Goal: Transaction & Acquisition: Download file/media

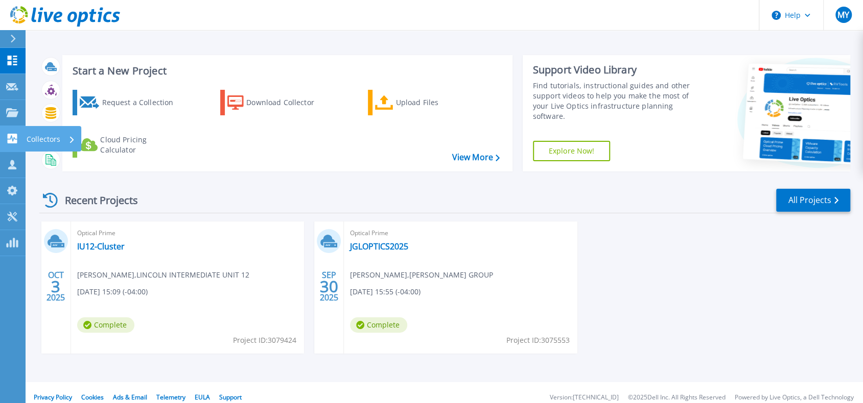
click at [14, 138] on icon at bounding box center [12, 139] width 12 height 10
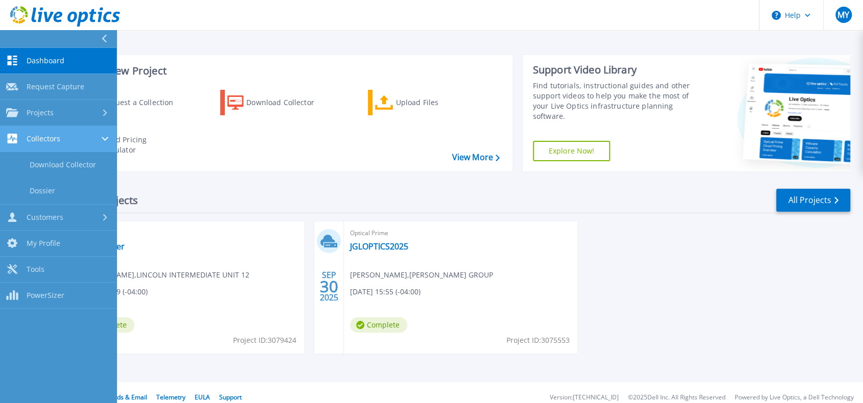
click at [59, 138] on span "Collectors" at bounding box center [44, 138] width 34 height 9
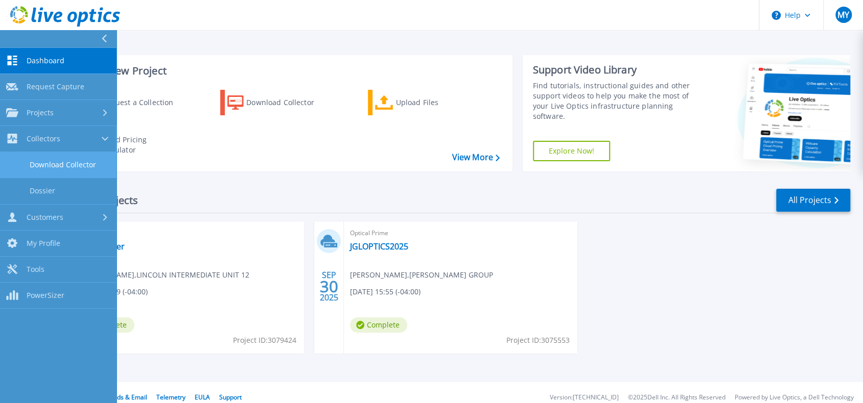
click at [61, 157] on link "Download Collector" at bounding box center [58, 165] width 116 height 26
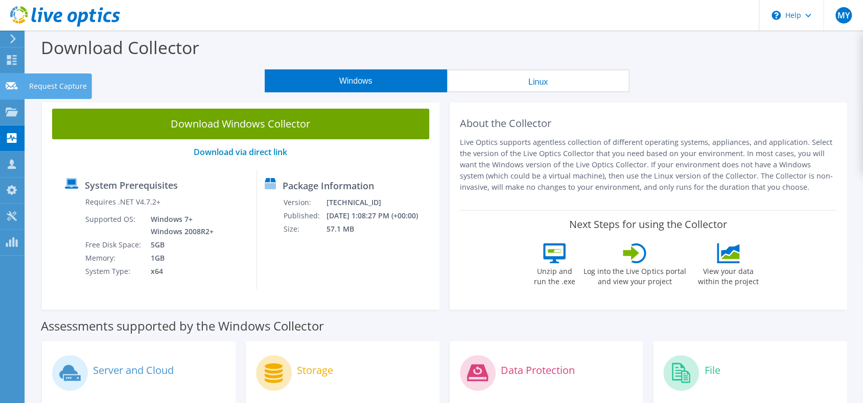
click at [9, 83] on use at bounding box center [12, 86] width 12 height 8
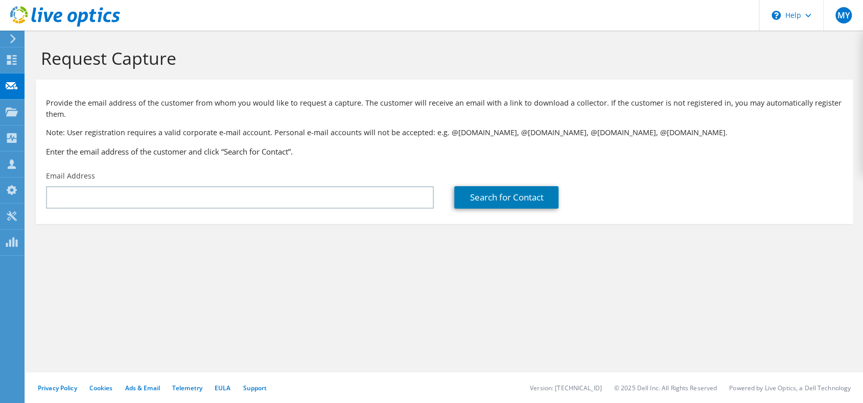
click at [14, 110] on icon at bounding box center [12, 112] width 12 height 10
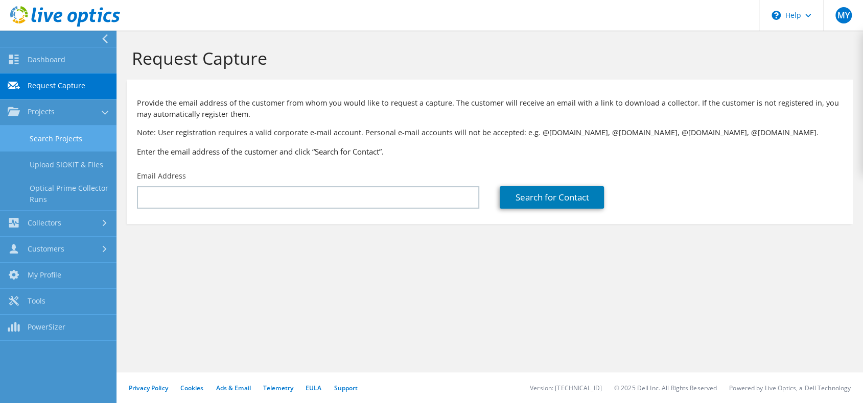
click at [66, 135] on link "Search Projects" at bounding box center [58, 139] width 116 height 26
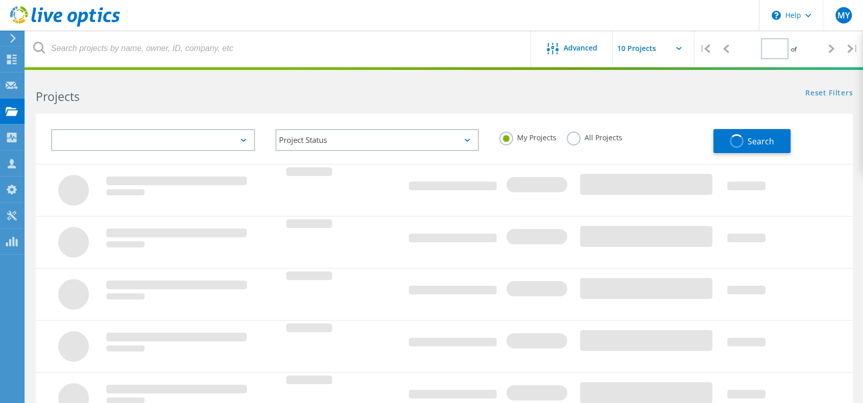
type input "1"
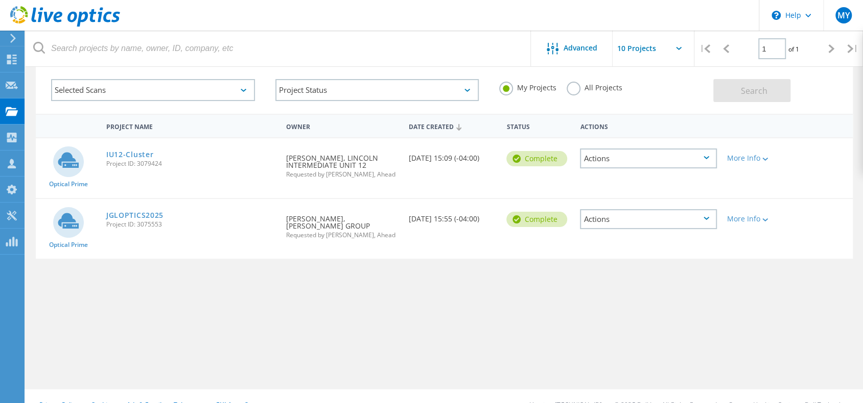
scroll to position [51, 0]
click at [623, 219] on div "Actions" at bounding box center [648, 218] width 137 height 20
click at [449, 269] on div "Project Name Owner Date Created Status Actions Optical Prime IU12-Cluster Proje…" at bounding box center [444, 246] width 817 height 266
click at [754, 221] on div "More Info" at bounding box center [754, 218] width 55 height 7
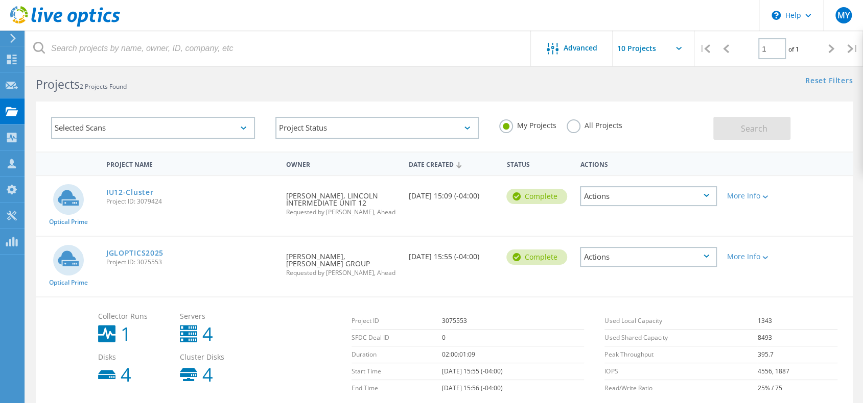
scroll to position [0, 0]
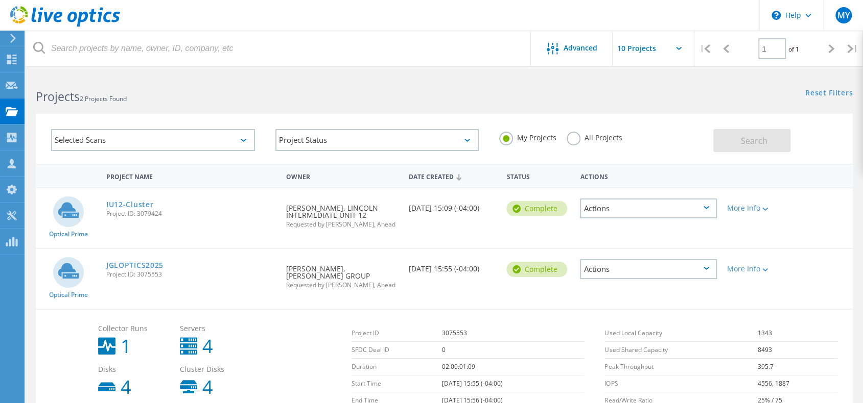
drag, startPoint x: 460, startPoint y: 262, endPoint x: 487, endPoint y: 262, distance: 27.6
click at [460, 262] on div "Date Created 09/30/2025, 15:55 (-04:00)" at bounding box center [452, 266] width 98 height 34
click at [612, 266] on div "Actions" at bounding box center [648, 269] width 137 height 20
click at [636, 247] on div "View Project" at bounding box center [648, 246] width 135 height 16
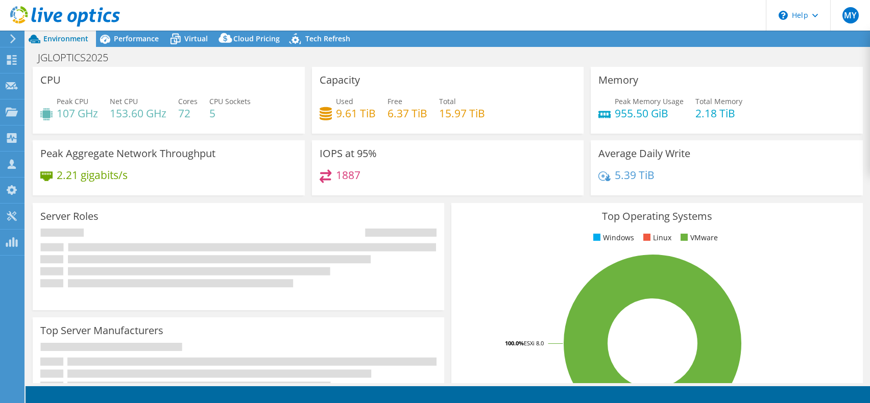
select select "USD"
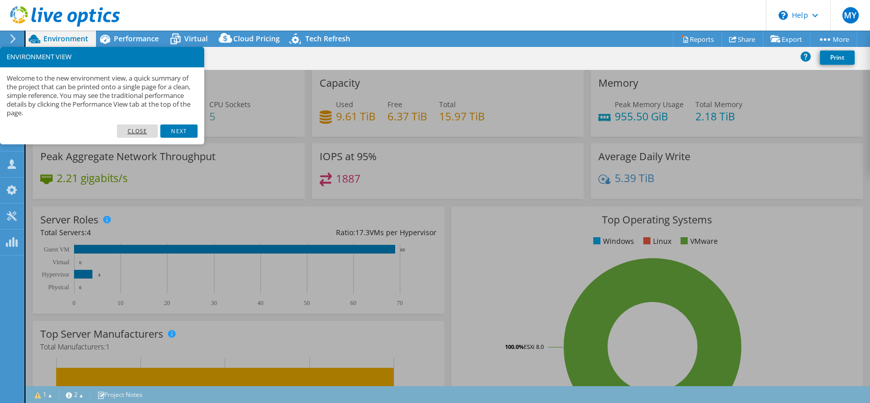
click at [142, 132] on link "Close" at bounding box center [137, 131] width 41 height 13
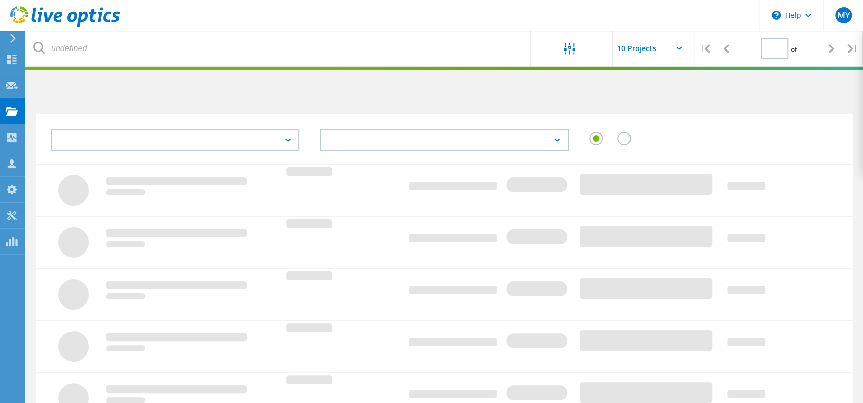
type input "1"
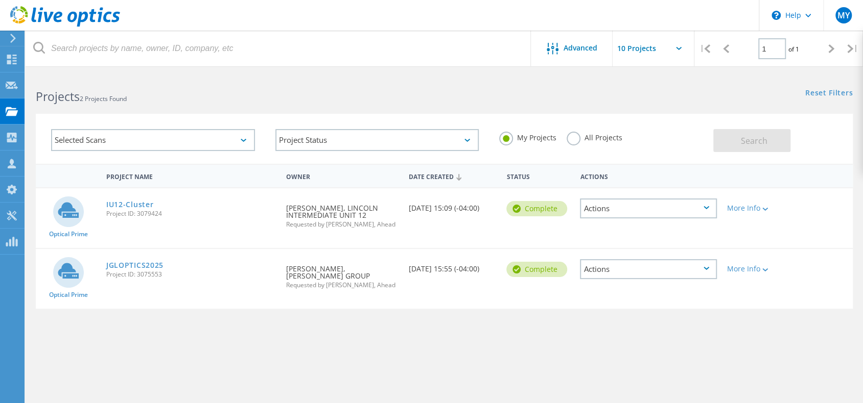
click at [371, 328] on div "Project Name Owner Date Created Status Actions Optical Prime IU12-Cluster Proje…" at bounding box center [444, 297] width 817 height 266
click at [850, 19] on div "MY" at bounding box center [843, 15] width 40 height 31
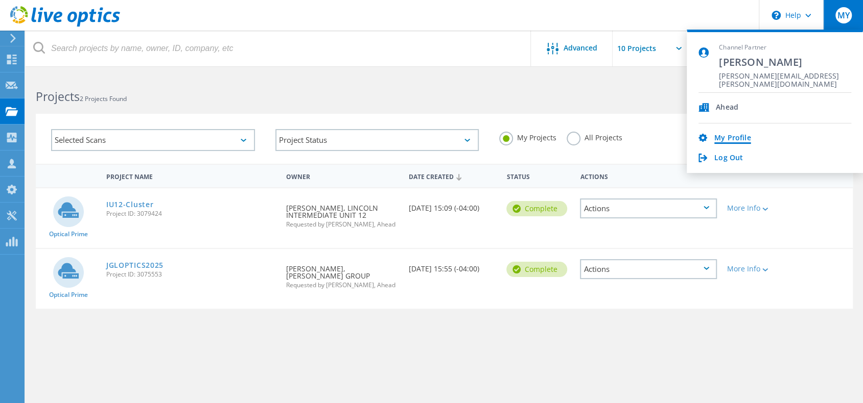
click at [730, 134] on link "My Profile" at bounding box center [732, 139] width 36 height 10
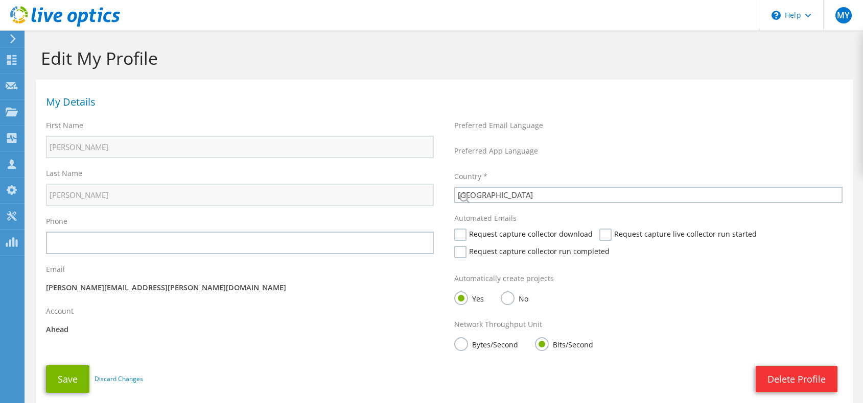
select select "224"
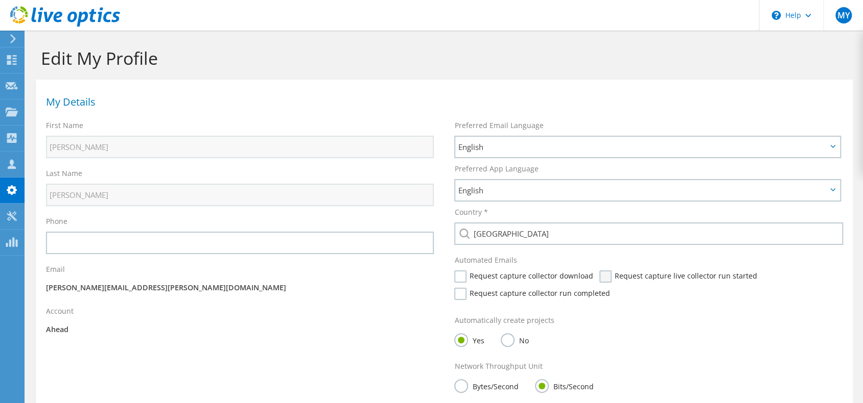
click at [599, 275] on label "Request capture live collector run started" at bounding box center [677, 277] width 157 height 12
click at [0, 0] on input "Request capture live collector run started" at bounding box center [0, 0] width 0 height 0
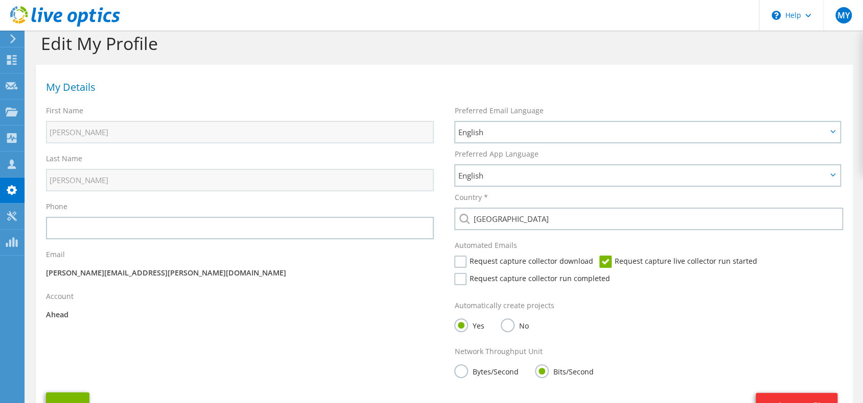
scroll to position [51, 0]
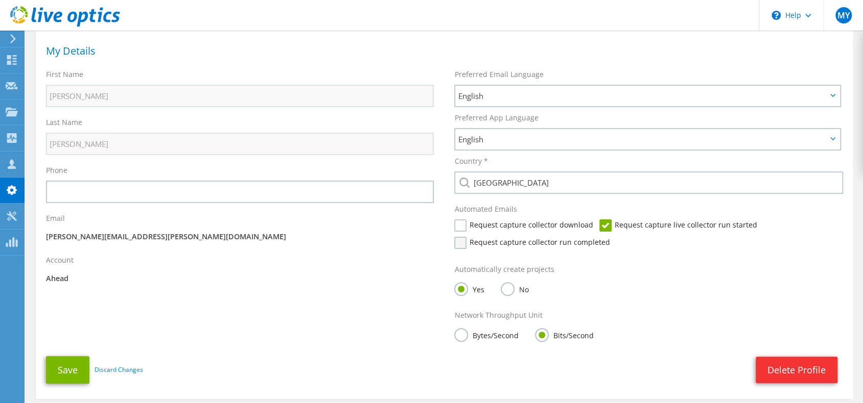
click at [462, 246] on label "Request capture collector run completed" at bounding box center [531, 243] width 155 height 12
click at [0, 0] on input "Request capture collector run completed" at bounding box center [0, 0] width 0 height 0
click at [461, 227] on label "Request capture collector download" at bounding box center [523, 226] width 138 height 12
click at [0, 0] on input "Request capture collector download" at bounding box center [0, 0] width 0 height 0
click at [463, 229] on label "Request capture collector download" at bounding box center [523, 226] width 138 height 12
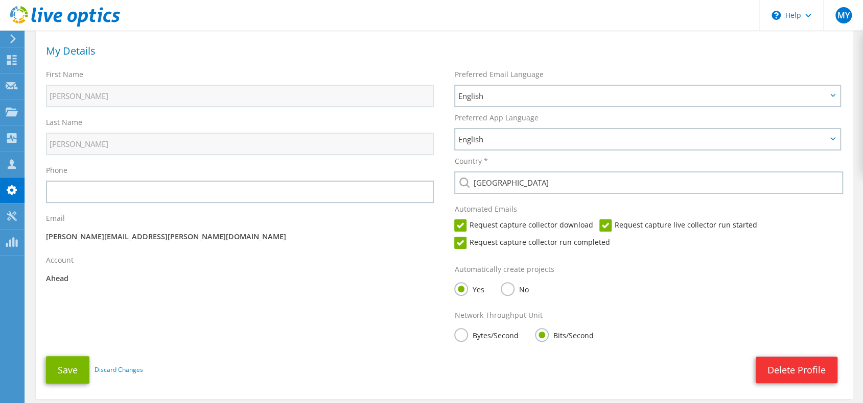
click at [0, 0] on input "Request capture collector download" at bounding box center [0, 0] width 0 height 0
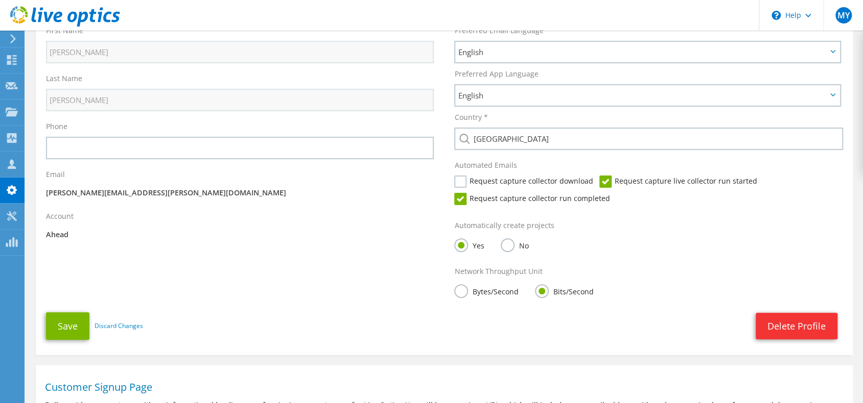
scroll to position [102, 0]
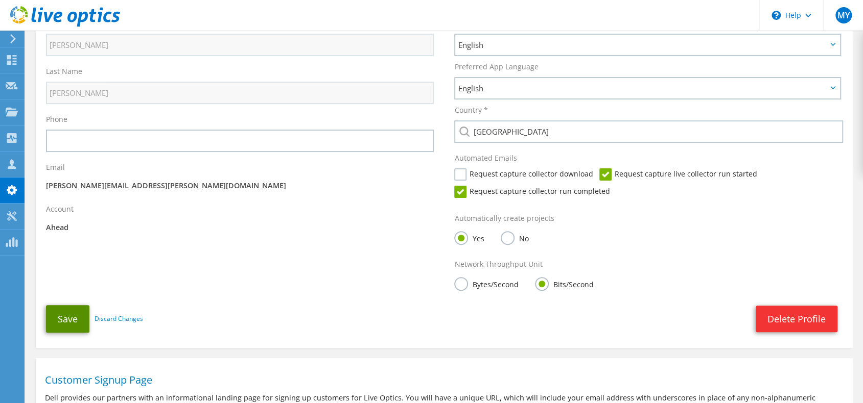
click at [70, 318] on button "Save" at bounding box center [67, 319] width 43 height 28
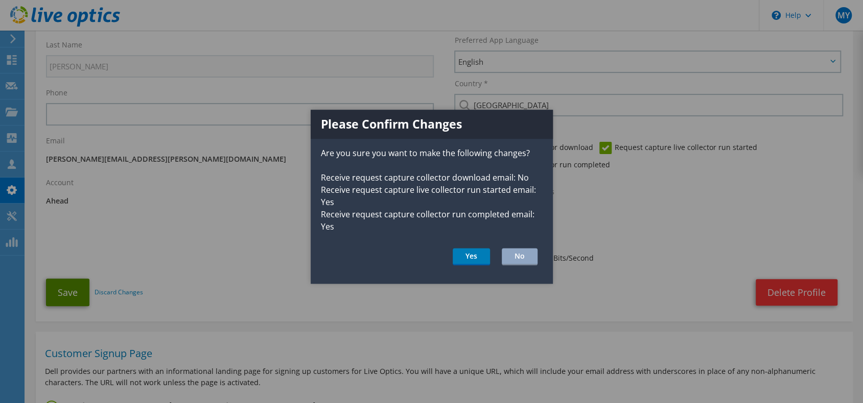
scroll to position [257, 0]
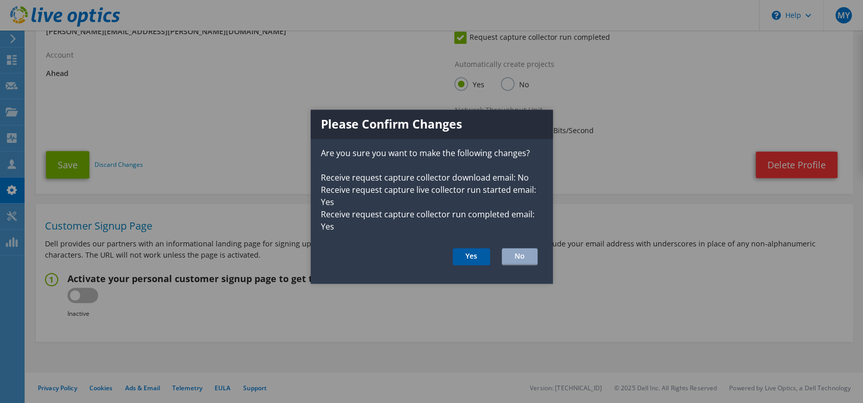
click at [479, 259] on button "Yes" at bounding box center [471, 257] width 37 height 17
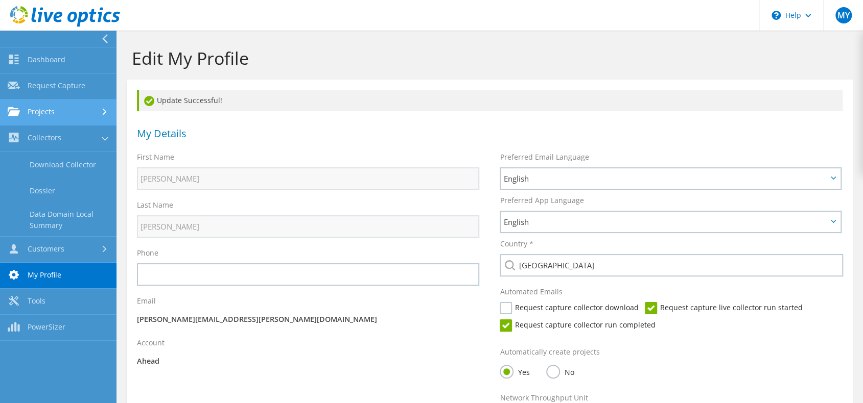
click at [36, 112] on link "Projects" at bounding box center [58, 113] width 116 height 26
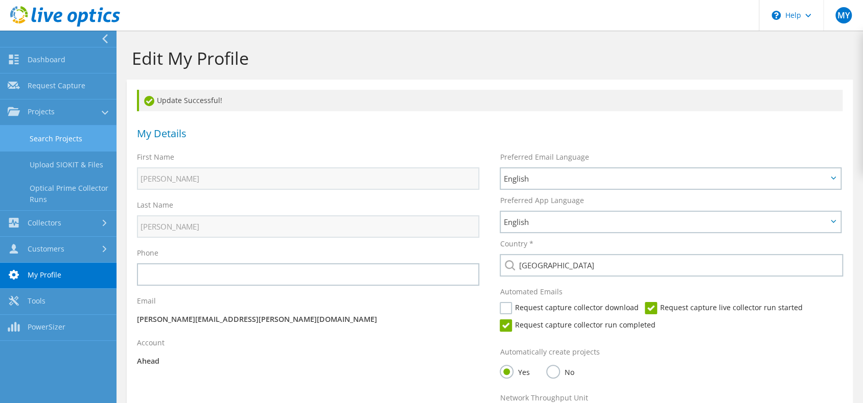
click at [47, 138] on link "Search Projects" at bounding box center [58, 139] width 116 height 26
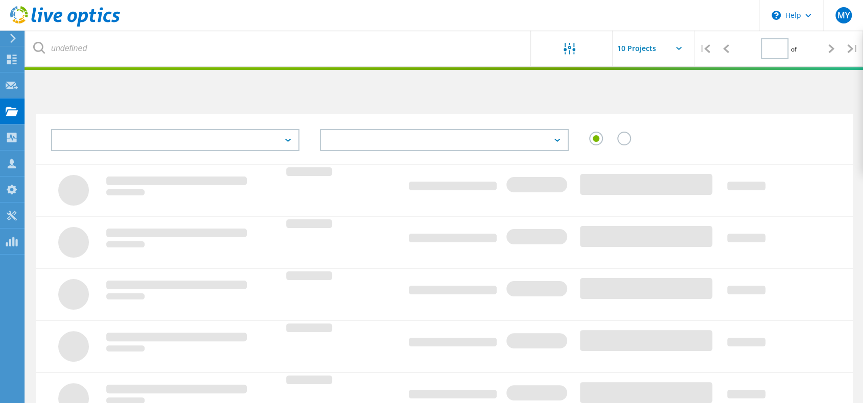
type input "1"
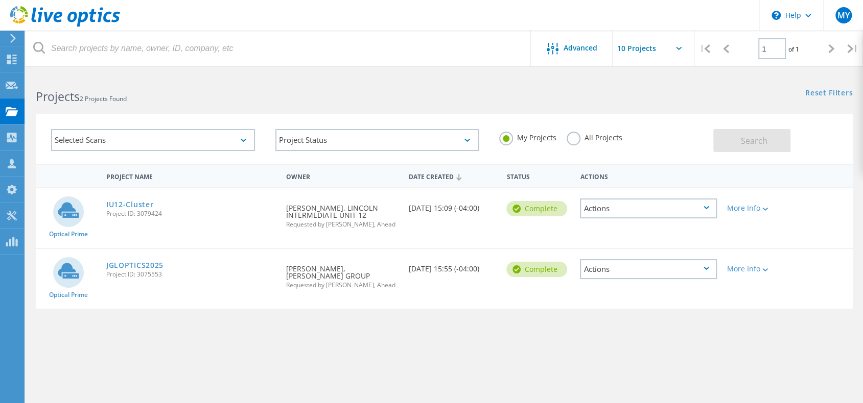
click at [625, 272] on div "Actions" at bounding box center [648, 269] width 137 height 20
click at [768, 266] on lo-svg-helper at bounding box center [764, 269] width 8 height 9
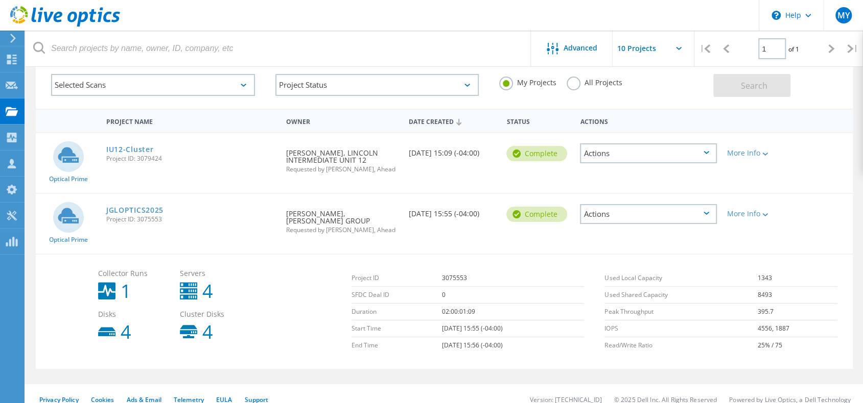
scroll to position [67, 0]
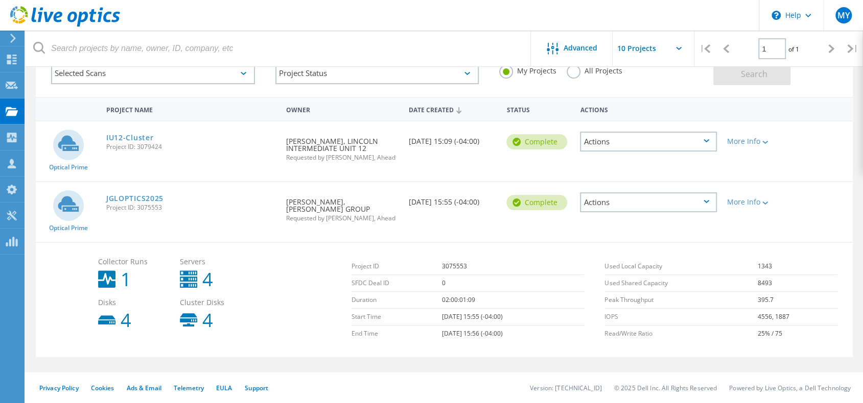
click at [185, 275] on icon at bounding box center [188, 279] width 17 height 17
click at [630, 203] on div "Actions" at bounding box center [648, 203] width 137 height 20
click at [622, 176] on div "View Project" at bounding box center [648, 179] width 135 height 16
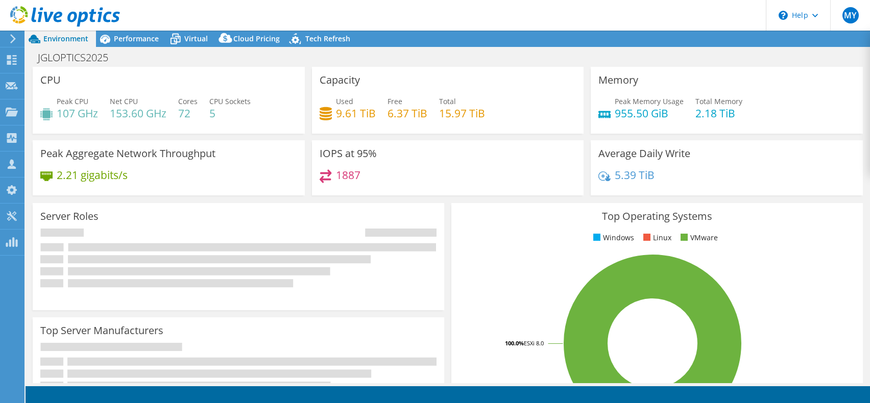
select select "USD"
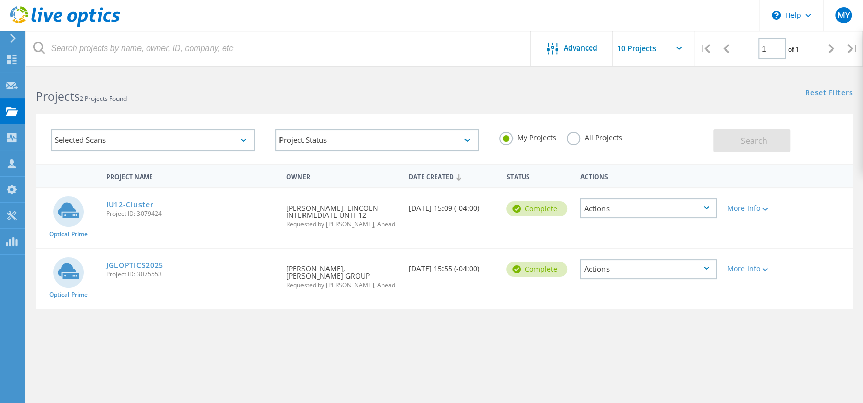
click at [680, 49] on icon at bounding box center [679, 48] width 6 height 3
click at [677, 50] on input "text" at bounding box center [663, 49] width 102 height 36
click at [565, 85] on div "Reset Filters Show Filters" at bounding box center [653, 83] width 418 height 19
click at [637, 269] on div "Actions" at bounding box center [648, 269] width 137 height 20
drag, startPoint x: 619, startPoint y: 246, endPoint x: 436, endPoint y: 316, distance: 195.8
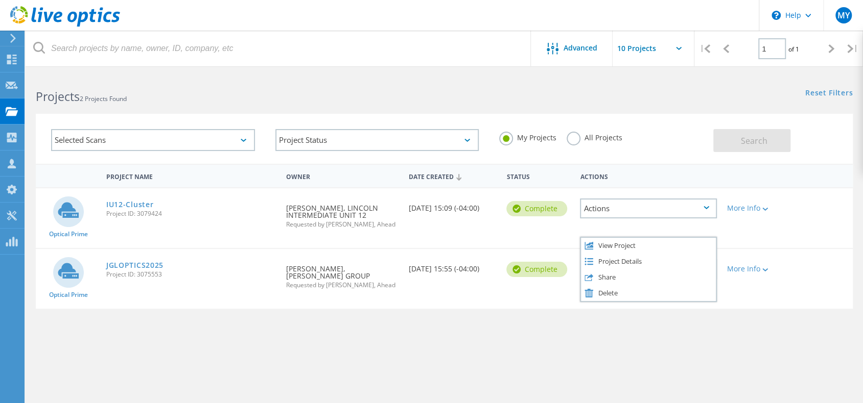
click at [437, 320] on div "Project Name Owner Date Created Status Actions Optical Prime IU12-Cluster Proje…" at bounding box center [444, 297] width 817 height 266
drag, startPoint x: 680, startPoint y: 168, endPoint x: 662, endPoint y: 239, distance: 72.6
click at [679, 169] on div "Actions" at bounding box center [648, 176] width 147 height 19
click at [648, 270] on div "Actions" at bounding box center [648, 269] width 137 height 20
click at [622, 248] on div "View Project" at bounding box center [648, 246] width 135 height 16
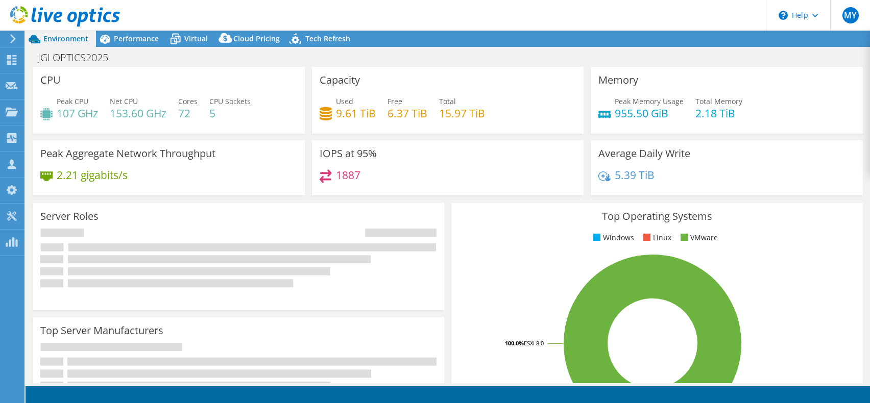
select select "USD"
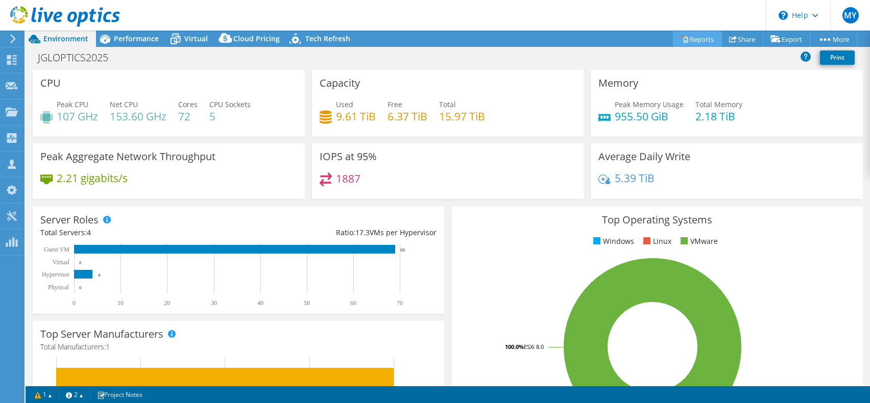
click at [697, 37] on link "Reports" at bounding box center [697, 39] width 49 height 16
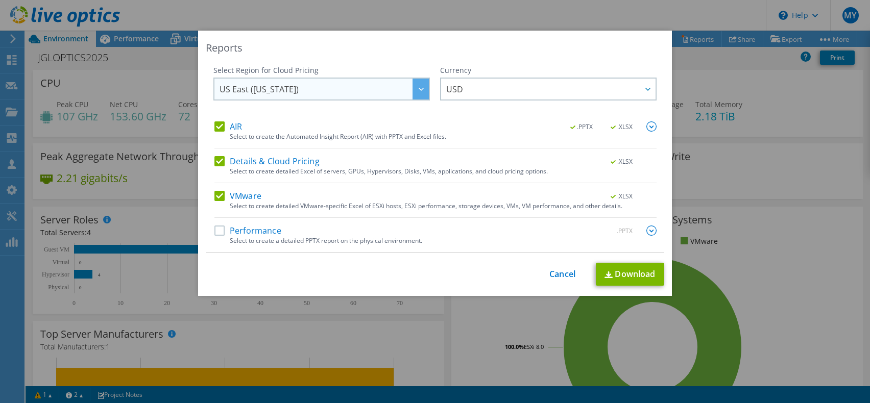
click at [358, 92] on span "US East ([US_STATE])" at bounding box center [324, 89] width 209 height 21
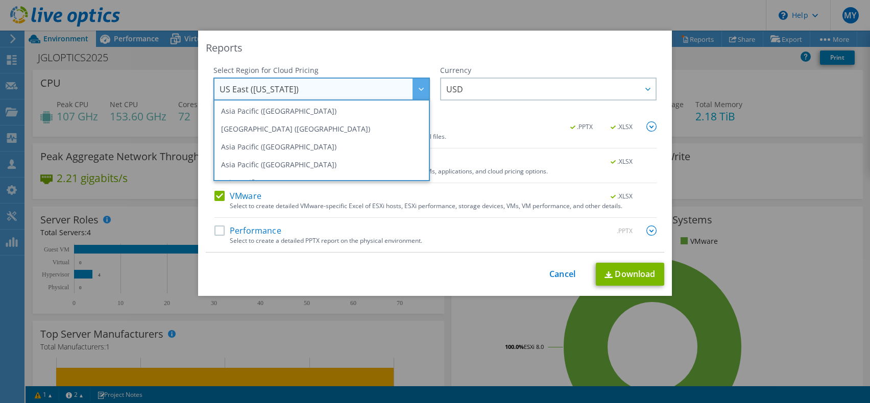
click at [358, 92] on span "US East ([US_STATE])" at bounding box center [324, 89] width 209 height 21
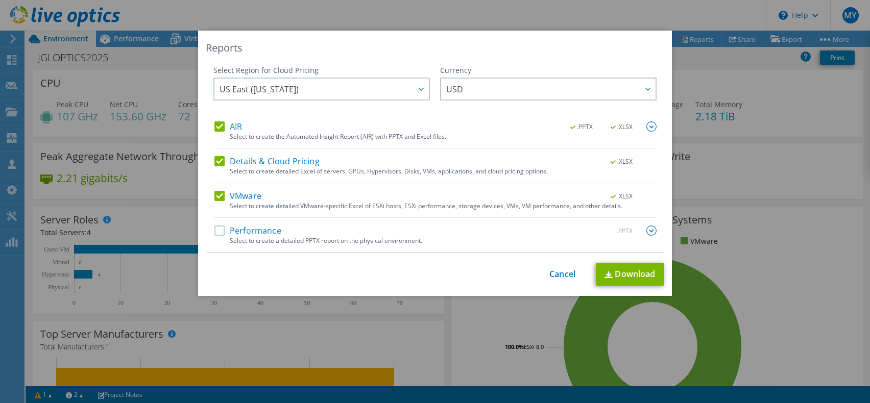
click at [222, 166] on label "Details & Cloud Pricing" at bounding box center [267, 161] width 105 height 10
click at [0, 0] on input "Details & Cloud Pricing" at bounding box center [0, 0] width 0 height 0
click at [617, 274] on link "Download" at bounding box center [630, 274] width 68 height 23
click at [437, 17] on div "Reports Select Region for Cloud Pricing Asia Pacific (Hong Kong) Asia Pacific (…" at bounding box center [435, 201] width 870 height 403
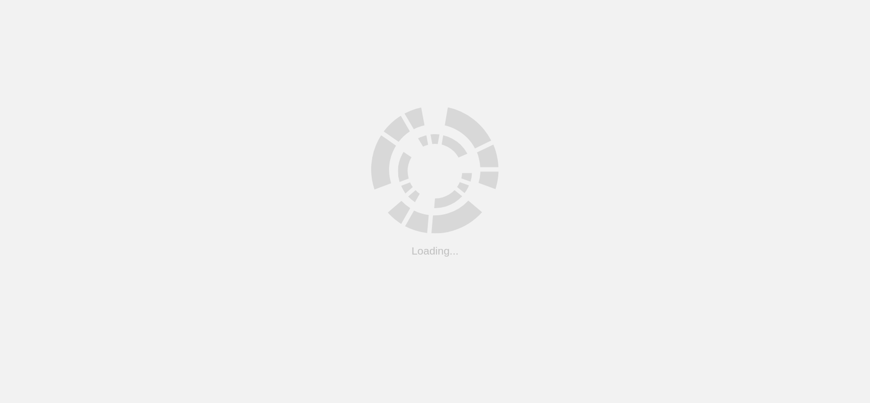
click at [410, 0] on html ".cls-1 { fill: #cecece; } .cls-1 { fill: #cecece; } Loading..." at bounding box center [435, 0] width 870 height 0
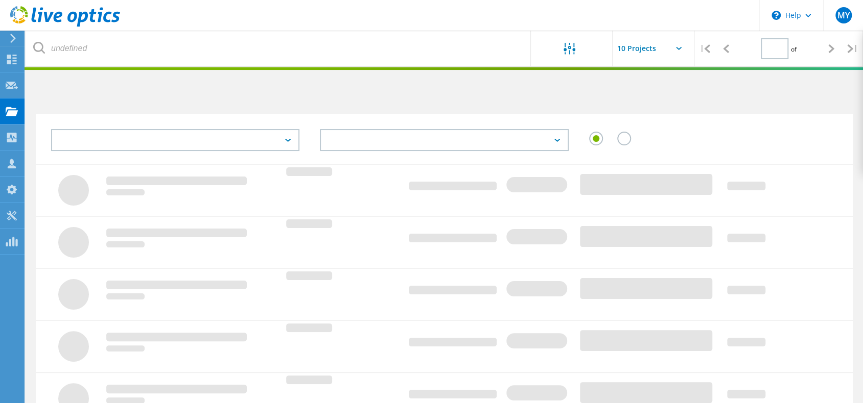
type input "1"
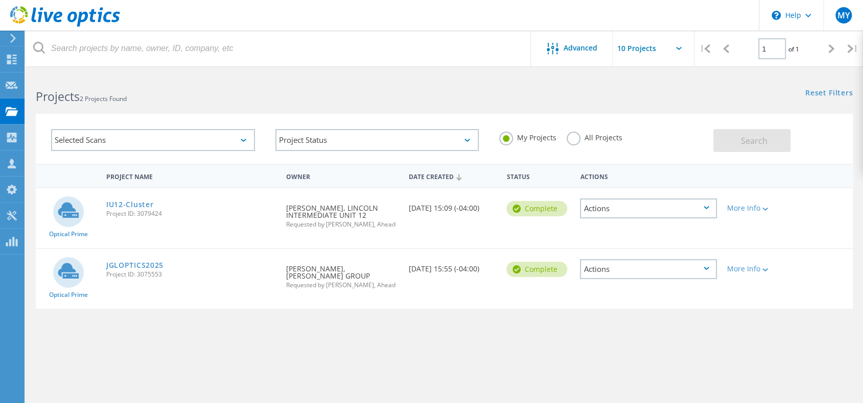
click at [610, 212] on div "Actions" at bounding box center [648, 209] width 137 height 20
click at [626, 184] on div "View Project" at bounding box center [648, 185] width 135 height 16
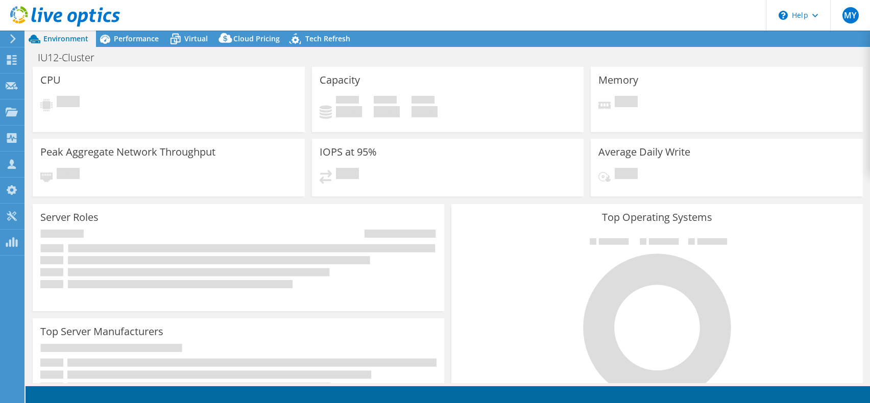
select select "USD"
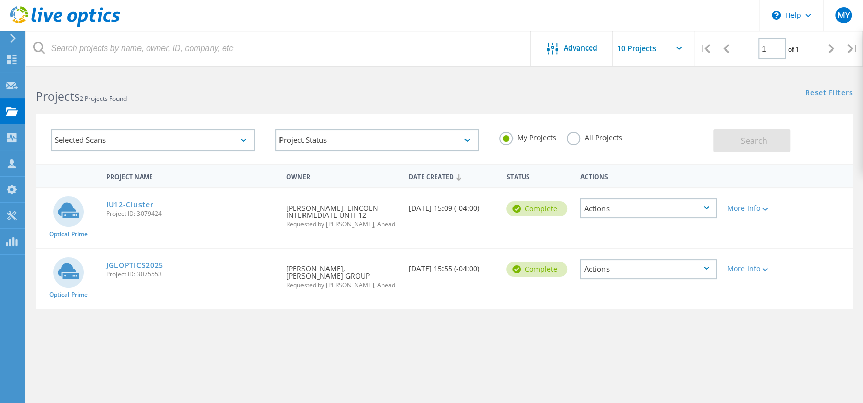
click at [632, 271] on div "Actions" at bounding box center [648, 269] width 137 height 20
click at [642, 246] on div "View Project" at bounding box center [648, 246] width 135 height 16
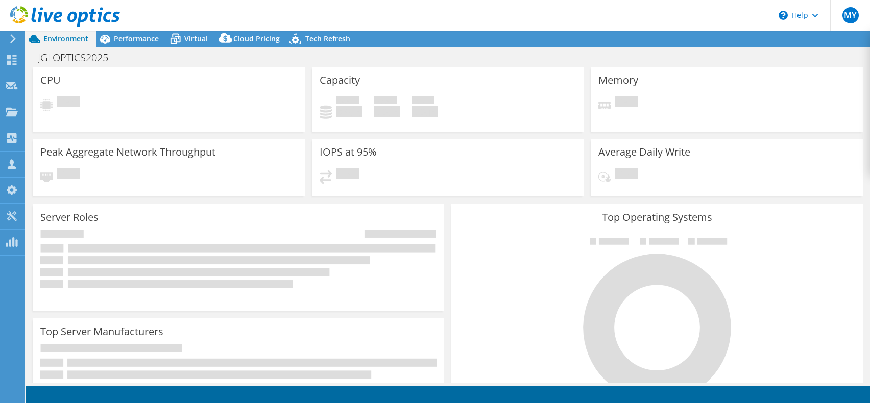
select select "USD"
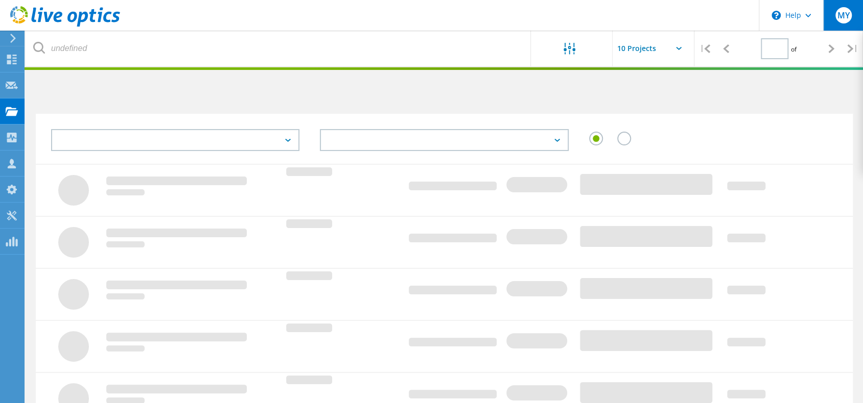
type input "1"
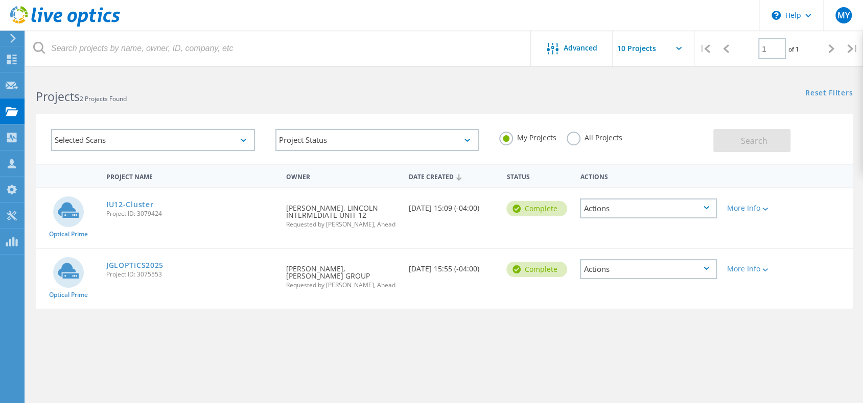
click at [643, 212] on div "Actions" at bounding box center [648, 209] width 137 height 20
click at [624, 183] on div "View Project" at bounding box center [648, 185] width 135 height 16
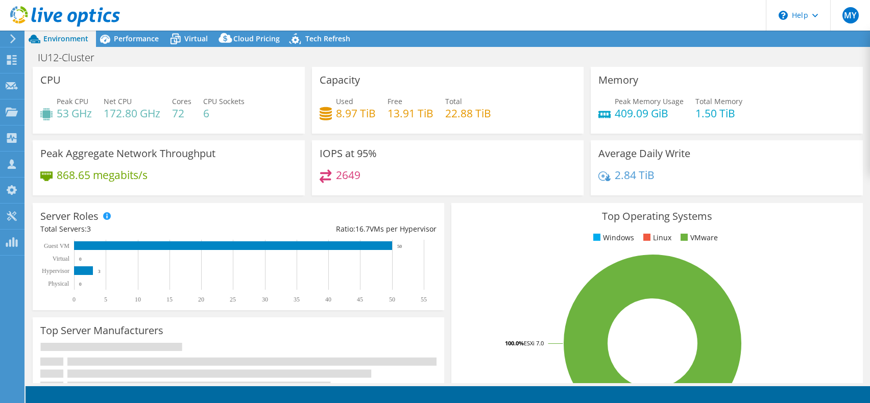
select select "USD"
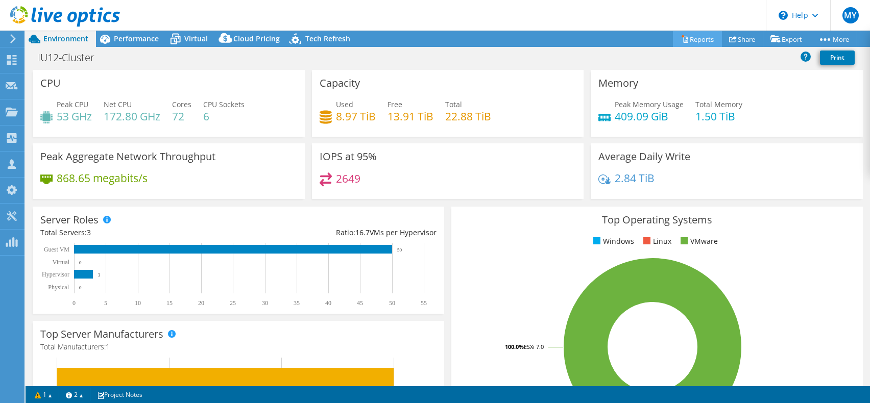
click at [690, 36] on link "Reports" at bounding box center [697, 39] width 49 height 16
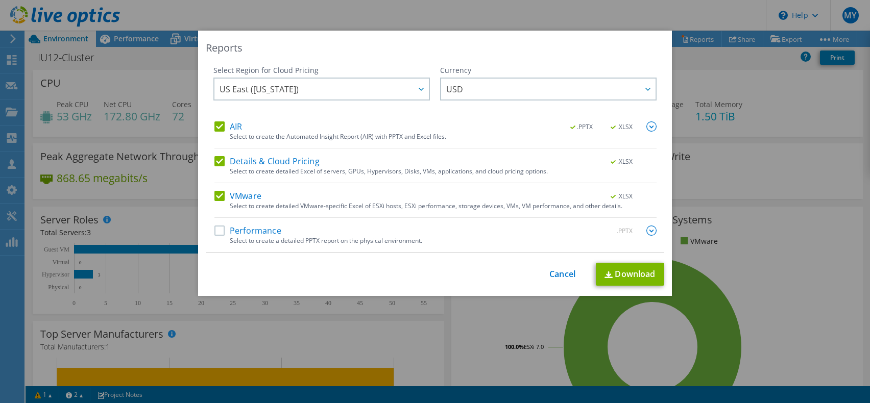
click at [244, 159] on label "Details & Cloud Pricing" at bounding box center [267, 161] width 105 height 10
click at [0, 0] on input "Details & Cloud Pricing" at bounding box center [0, 0] width 0 height 0
click at [628, 274] on link "Download" at bounding box center [630, 274] width 68 height 23
click at [351, 49] on div "Reports" at bounding box center [435, 48] width 459 height 14
click at [552, 276] on link "Cancel" at bounding box center [563, 275] width 26 height 10
